Goal: Check status: Check status

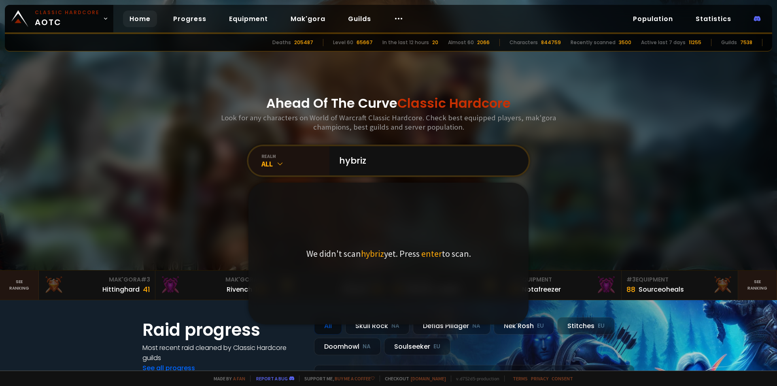
click at [490, 44] on div "2066" at bounding box center [483, 42] width 13 height 7
click at [473, 47] on div "Deaths 205487 Level 60 65667 In the last 12 hours 20 Almost 60 2066 Characters …" at bounding box center [388, 42] width 767 height 17
click at [469, 44] on div "Almost 60" at bounding box center [461, 42] width 26 height 7
drag, startPoint x: 314, startPoint y: 44, endPoint x: 306, endPoint y: 44, distance: 8.1
click at [306, 44] on div "Deaths 205487" at bounding box center [292, 42] width 41 height 7
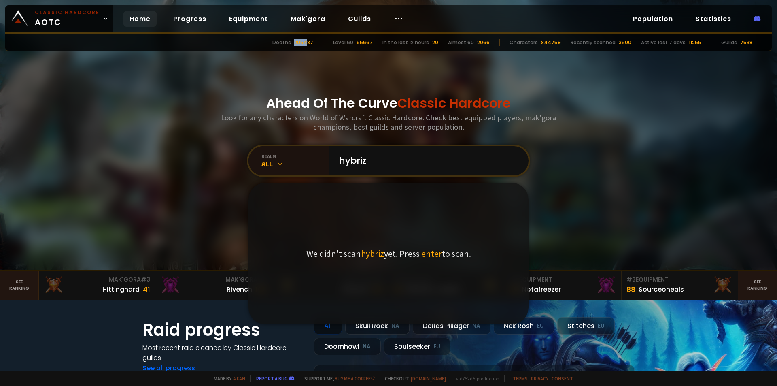
click at [306, 43] on div "Deaths 205487" at bounding box center [292, 42] width 41 height 7
click at [425, 250] on span "enter" at bounding box center [431, 253] width 21 height 11
drag, startPoint x: 371, startPoint y: 157, endPoint x: 197, endPoint y: 143, distance: 174.6
click at [201, 144] on div "Ahead Of The Curve Classic Hardcore Look for any characters on World of Warcraf…" at bounding box center [389, 135] width 488 height 270
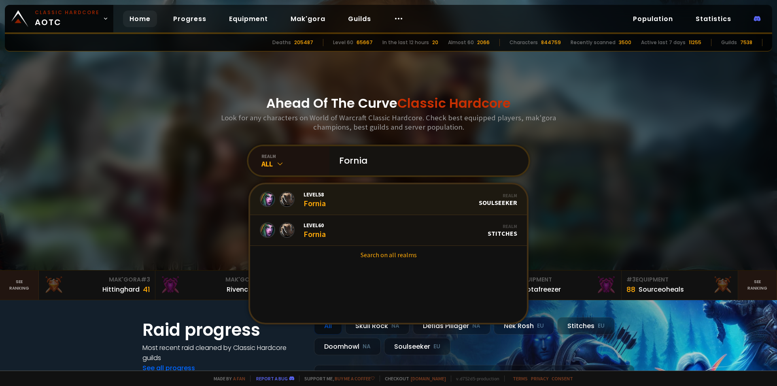
type input "Fornia"
click at [303, 193] on span "Level 58" at bounding box center [314, 194] width 22 height 7
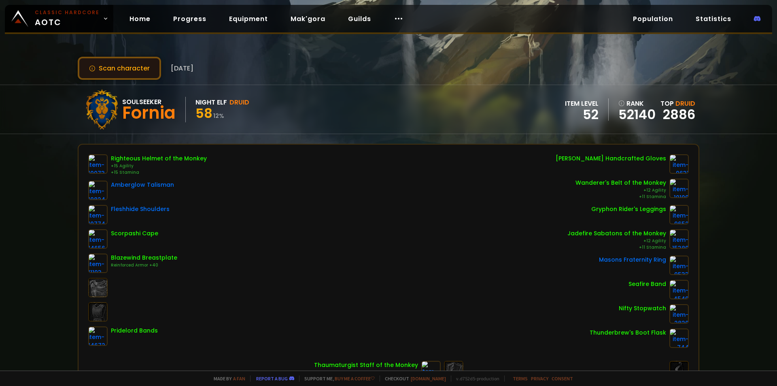
click at [148, 66] on button "Scan character" at bounding box center [119, 68] width 83 height 23
click at [640, 23] on link "Population" at bounding box center [652, 19] width 53 height 17
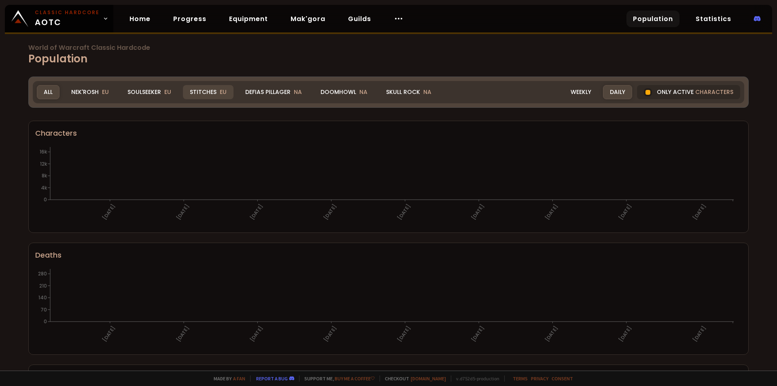
click at [221, 89] on span "EU" at bounding box center [223, 92] width 7 height 8
click at [210, 88] on div "Stitches EU" at bounding box center [208, 92] width 51 height 14
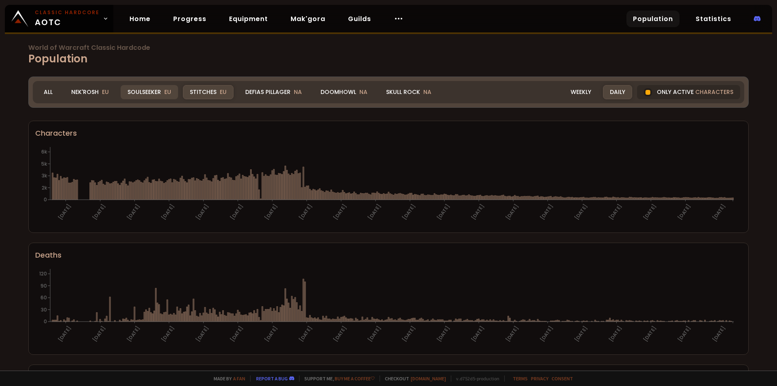
click at [155, 93] on div "Soulseeker EU" at bounding box center [149, 92] width 57 height 14
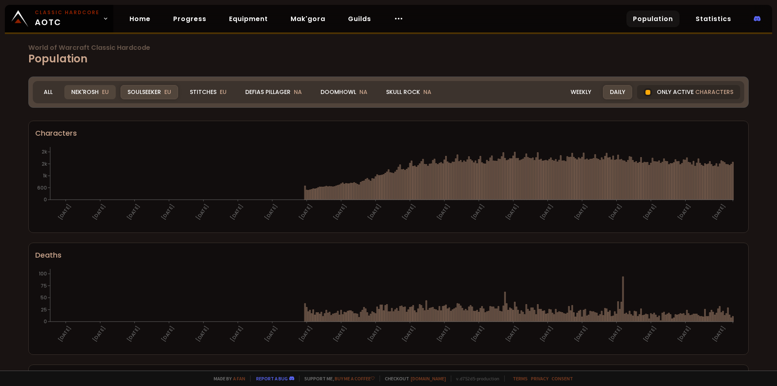
click at [81, 94] on div "Nek'Rosh EU" at bounding box center [89, 92] width 51 height 14
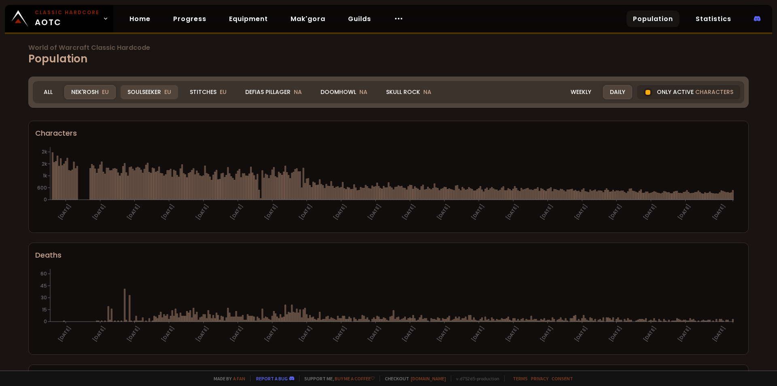
click at [163, 89] on div "Soulseeker EU" at bounding box center [149, 92] width 57 height 14
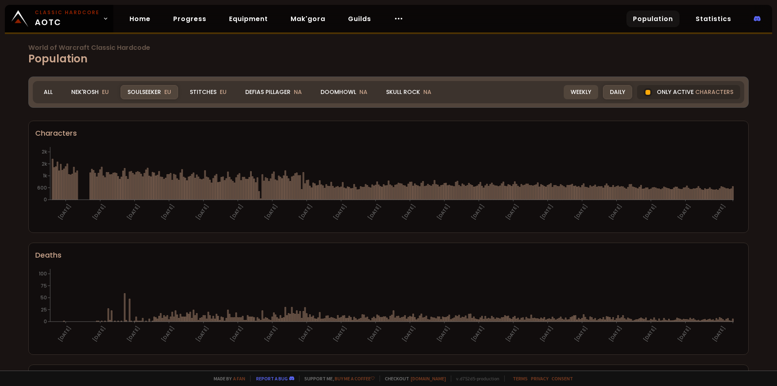
click at [573, 89] on div "Weekly" at bounding box center [581, 92] width 34 height 14
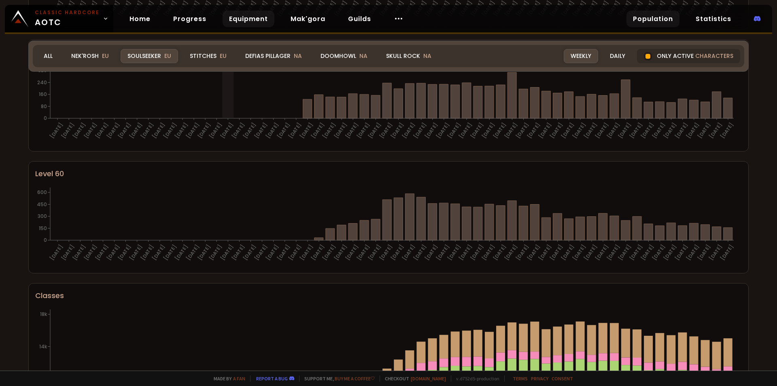
scroll to position [197, 0]
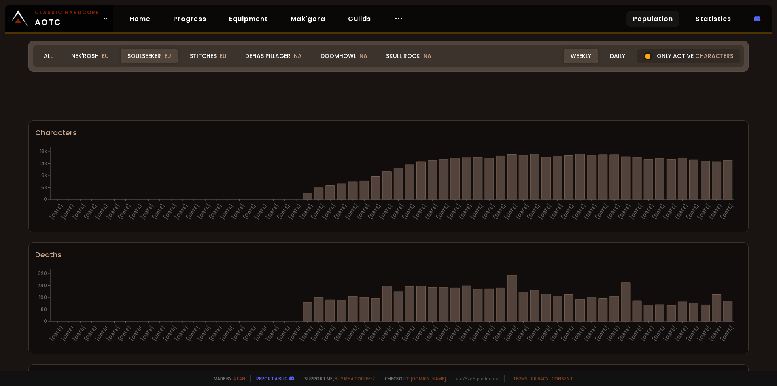
scroll to position [197, 0]
